Goal: Information Seeking & Learning: Learn about a topic

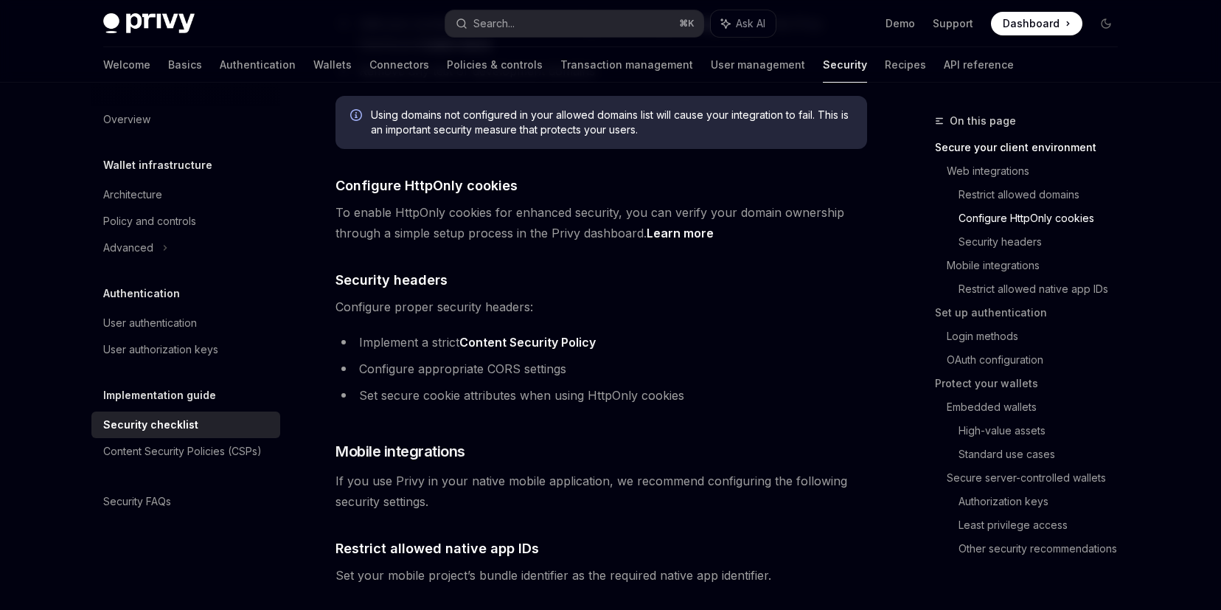
scroll to position [656, 0]
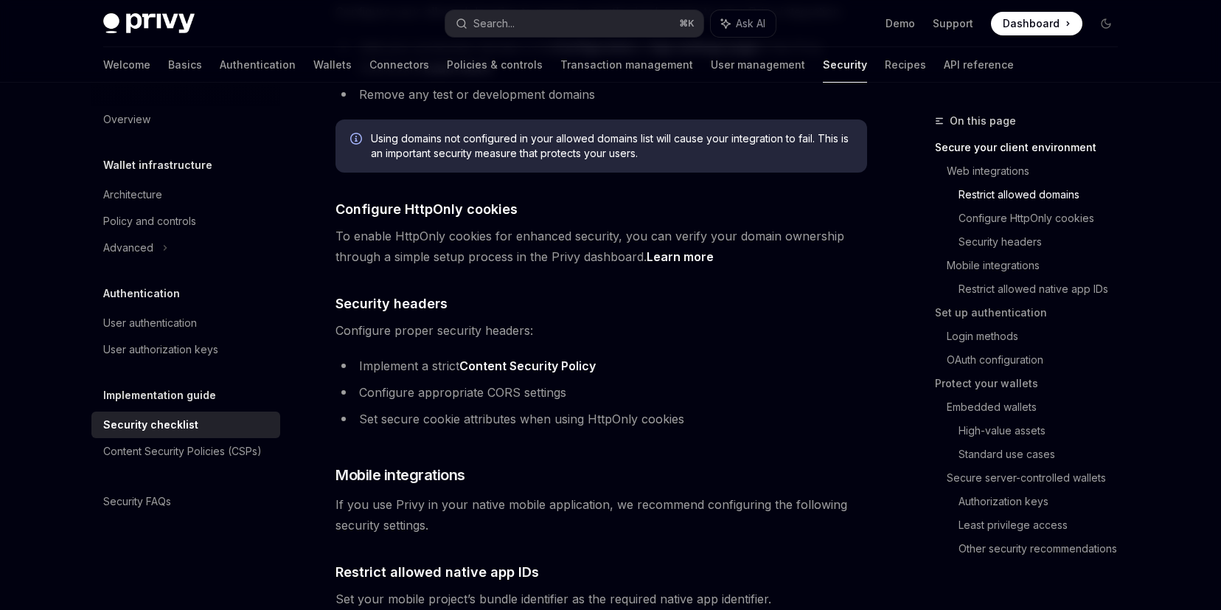
click at [1026, 199] on link "Restrict allowed domains" at bounding box center [1044, 195] width 171 height 24
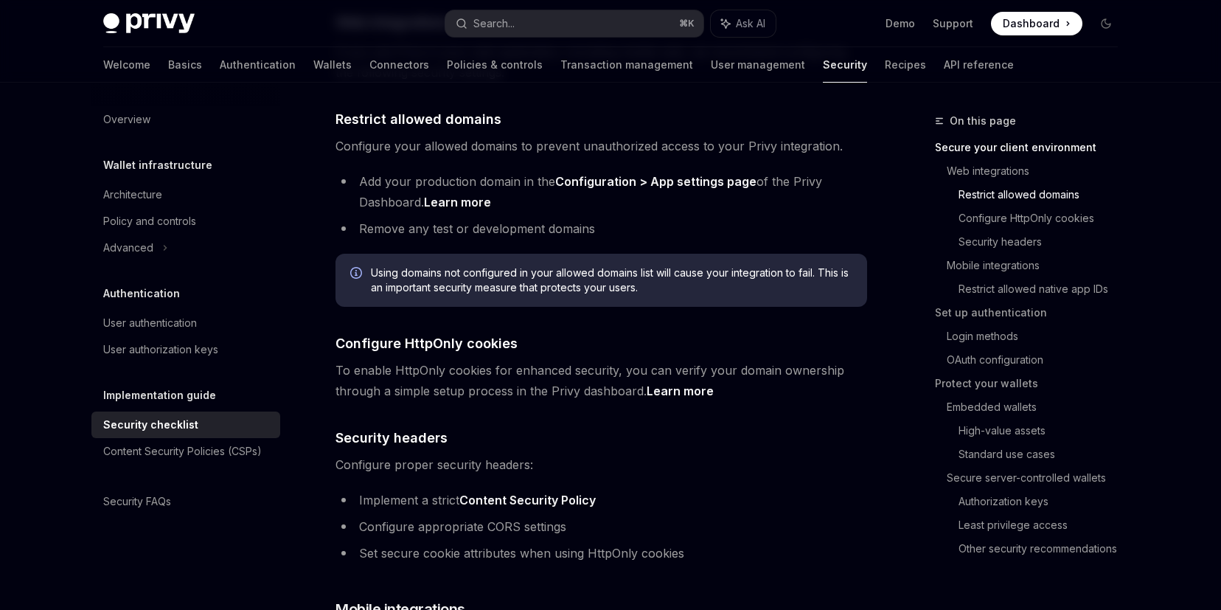
scroll to position [498, 0]
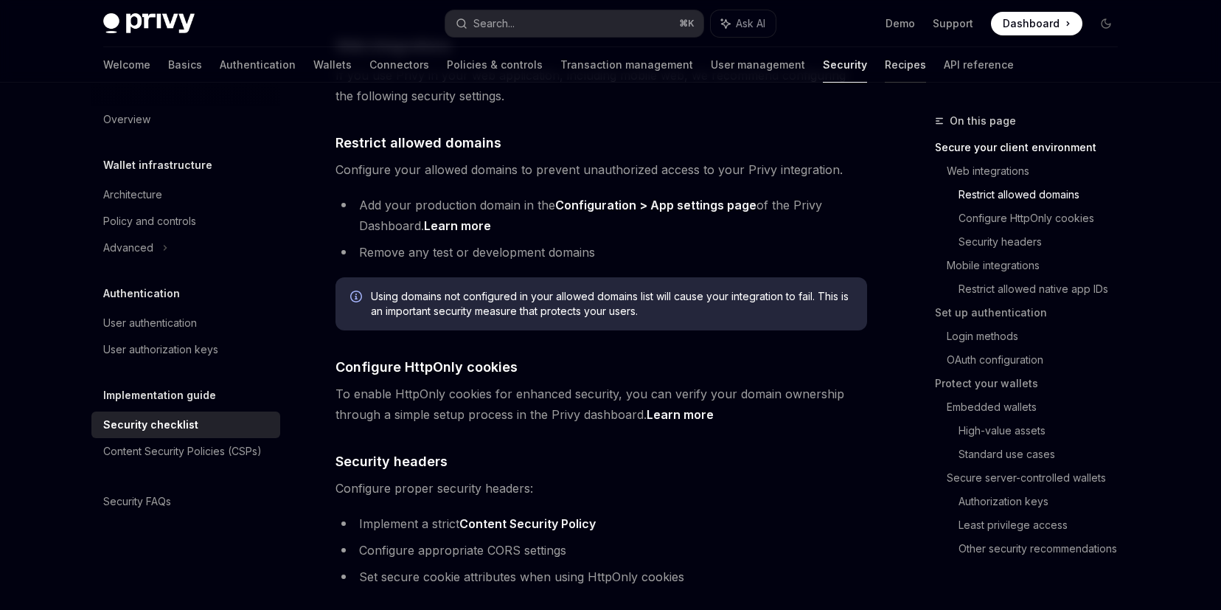
click at [885, 62] on link "Recipes" at bounding box center [905, 64] width 41 height 35
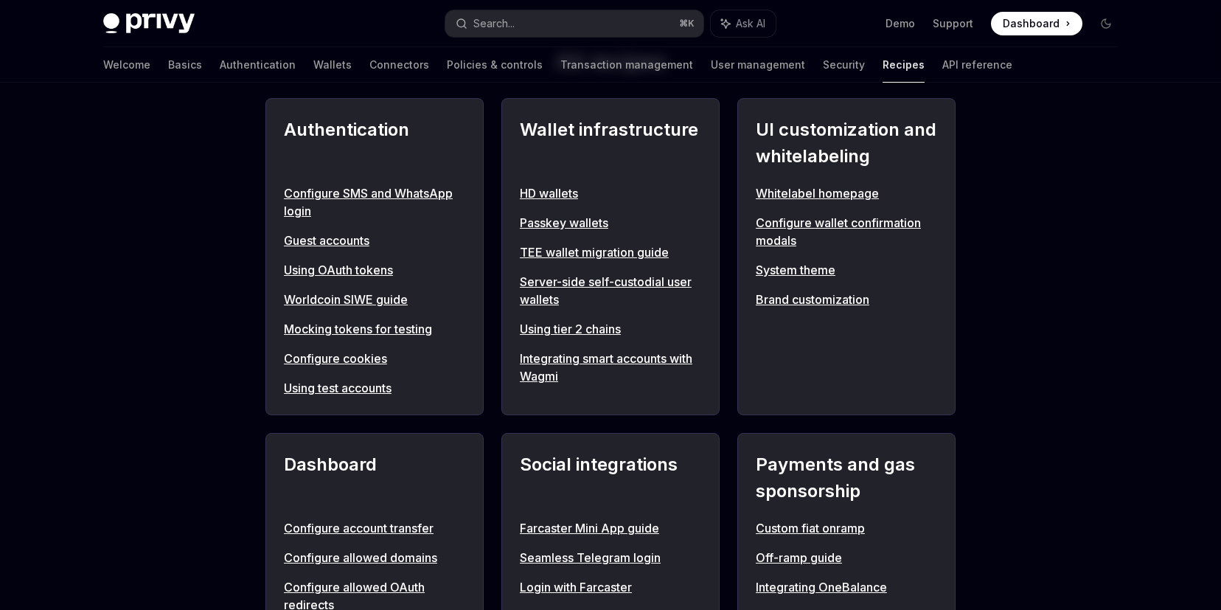
scroll to position [594, 0]
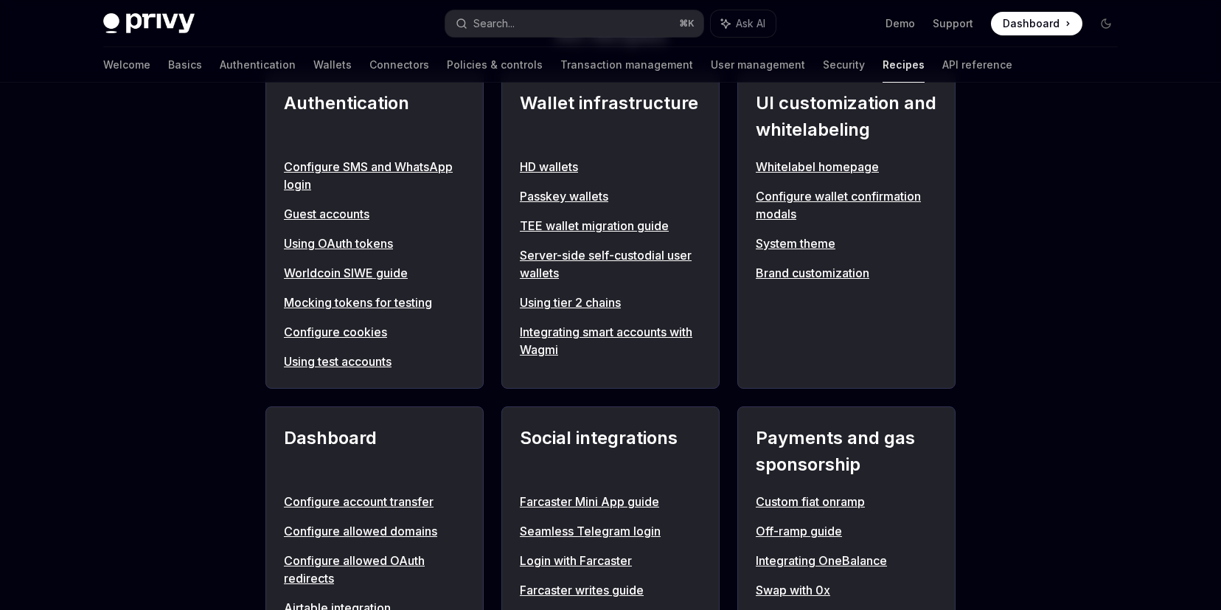
click at [804, 165] on link "Whitelabel homepage" at bounding box center [846, 167] width 181 height 18
type textarea "*"
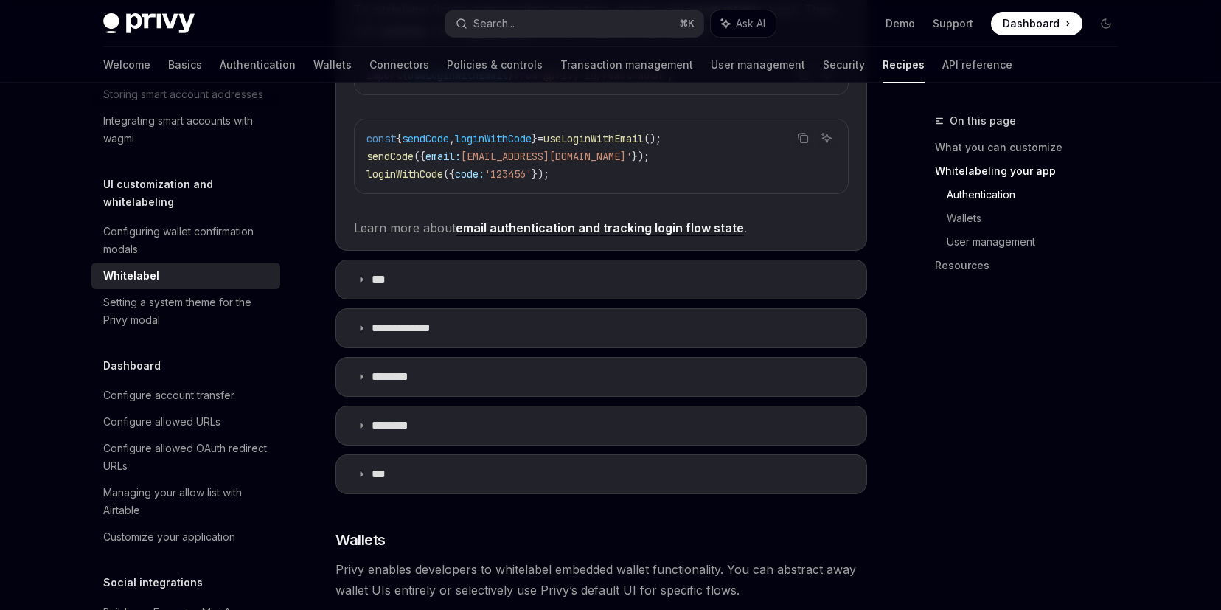
scroll to position [913, 0]
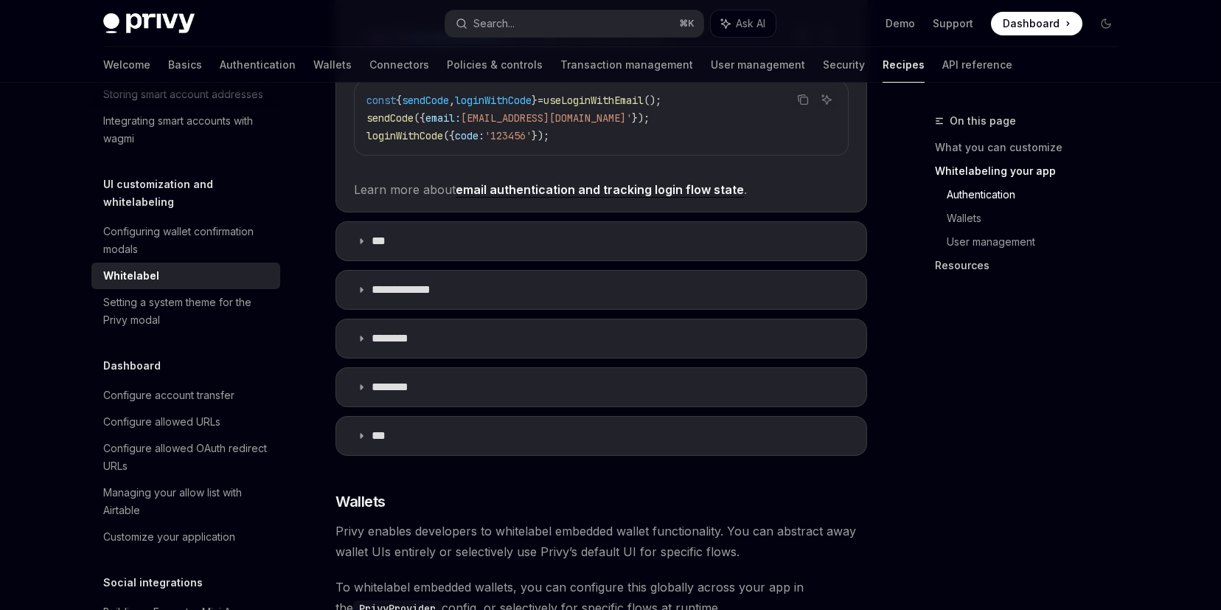
click at [976, 265] on link "Resources" at bounding box center [1032, 266] width 195 height 24
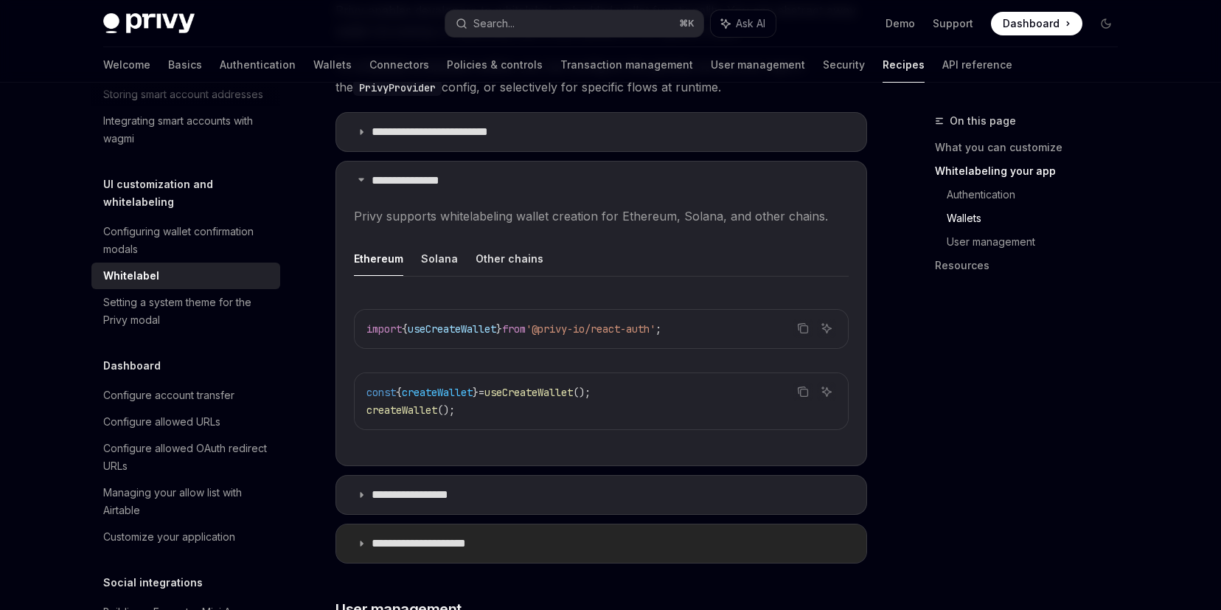
scroll to position [1422, 0]
